Goal: Task Accomplishment & Management: Use online tool/utility

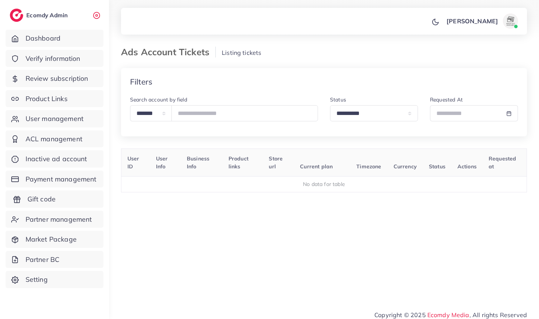
click at [47, 202] on span "Gift code" at bounding box center [41, 199] width 28 height 10
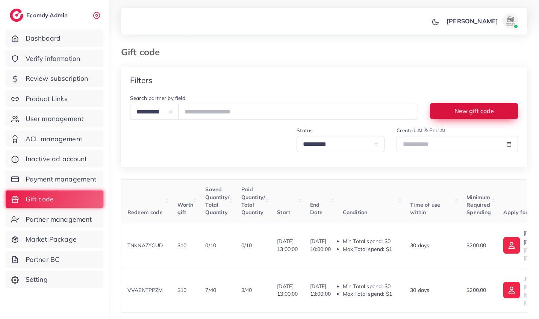
click at [462, 112] on span "New gift code" at bounding box center [474, 111] width 39 height 6
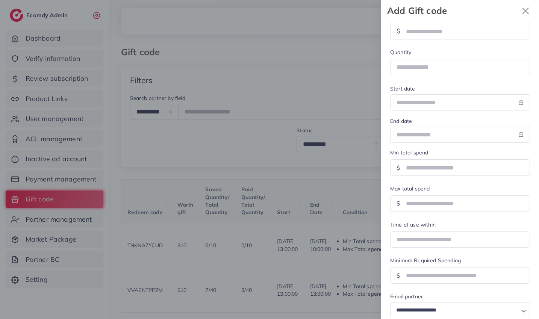
scroll to position [31, 0]
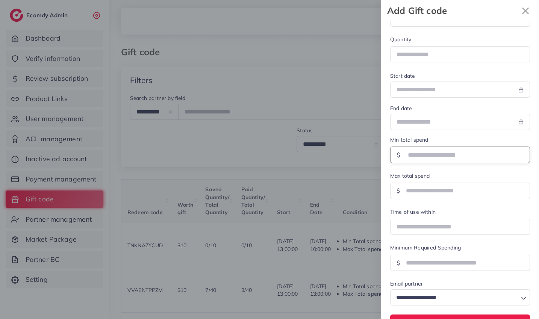
click at [419, 150] on input "number" at bounding box center [468, 155] width 124 height 16
click at [419, 193] on input "number" at bounding box center [468, 191] width 124 height 16
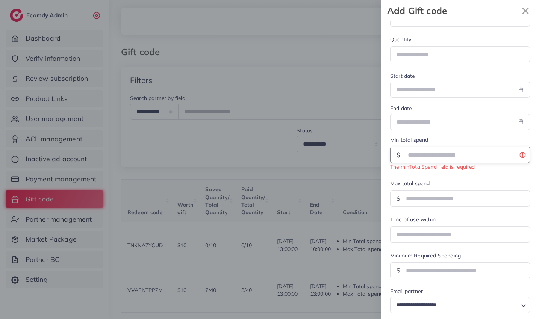
click at [418, 153] on input "number" at bounding box center [468, 155] width 124 height 16
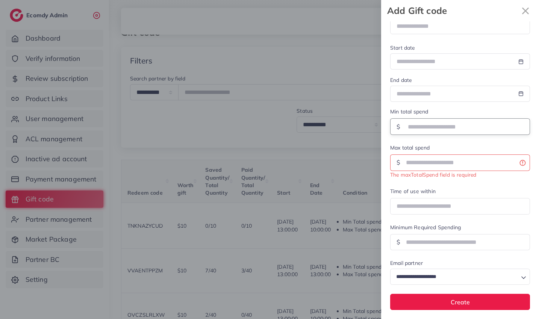
scroll to position [25, 0]
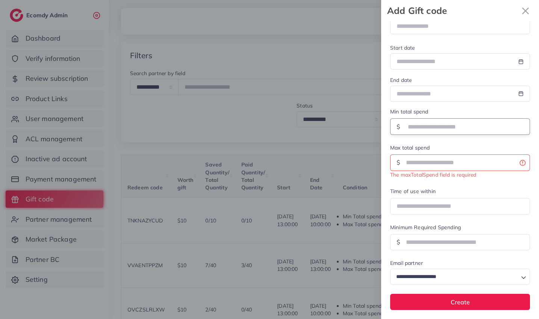
type input "***"
click at [443, 282] on input "Search for option" at bounding box center [456, 277] width 125 height 12
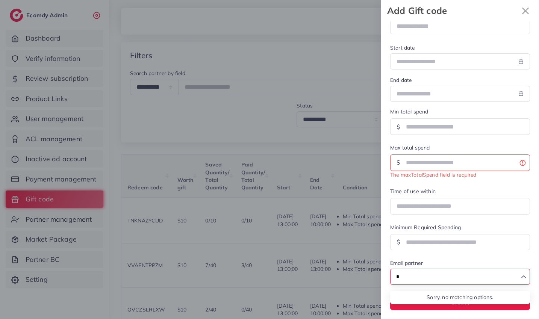
scroll to position [59, 0]
type input "*"
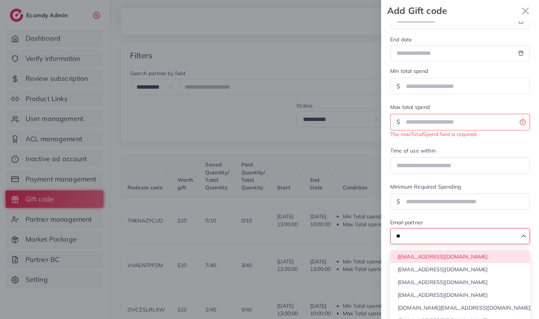
scroll to position [69, 0]
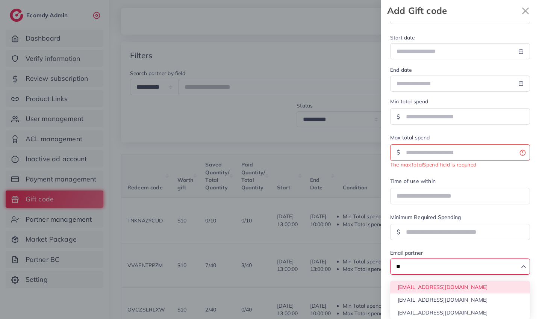
type input "*"
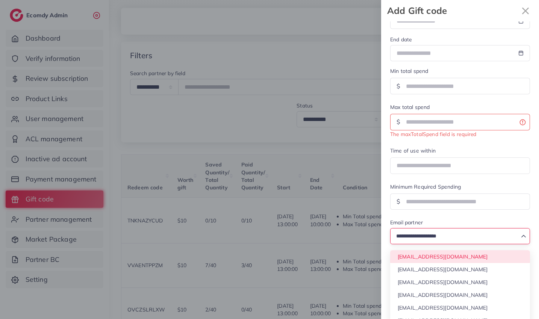
click at [385, 151] on div "Worth gift $ Quantity Start date End date Min total spend $ *** Max total spend…" at bounding box center [460, 100] width 158 height 357
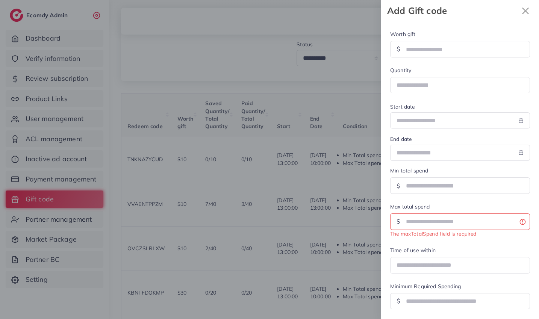
scroll to position [0, 0]
